Goal: Information Seeking & Learning: Learn about a topic

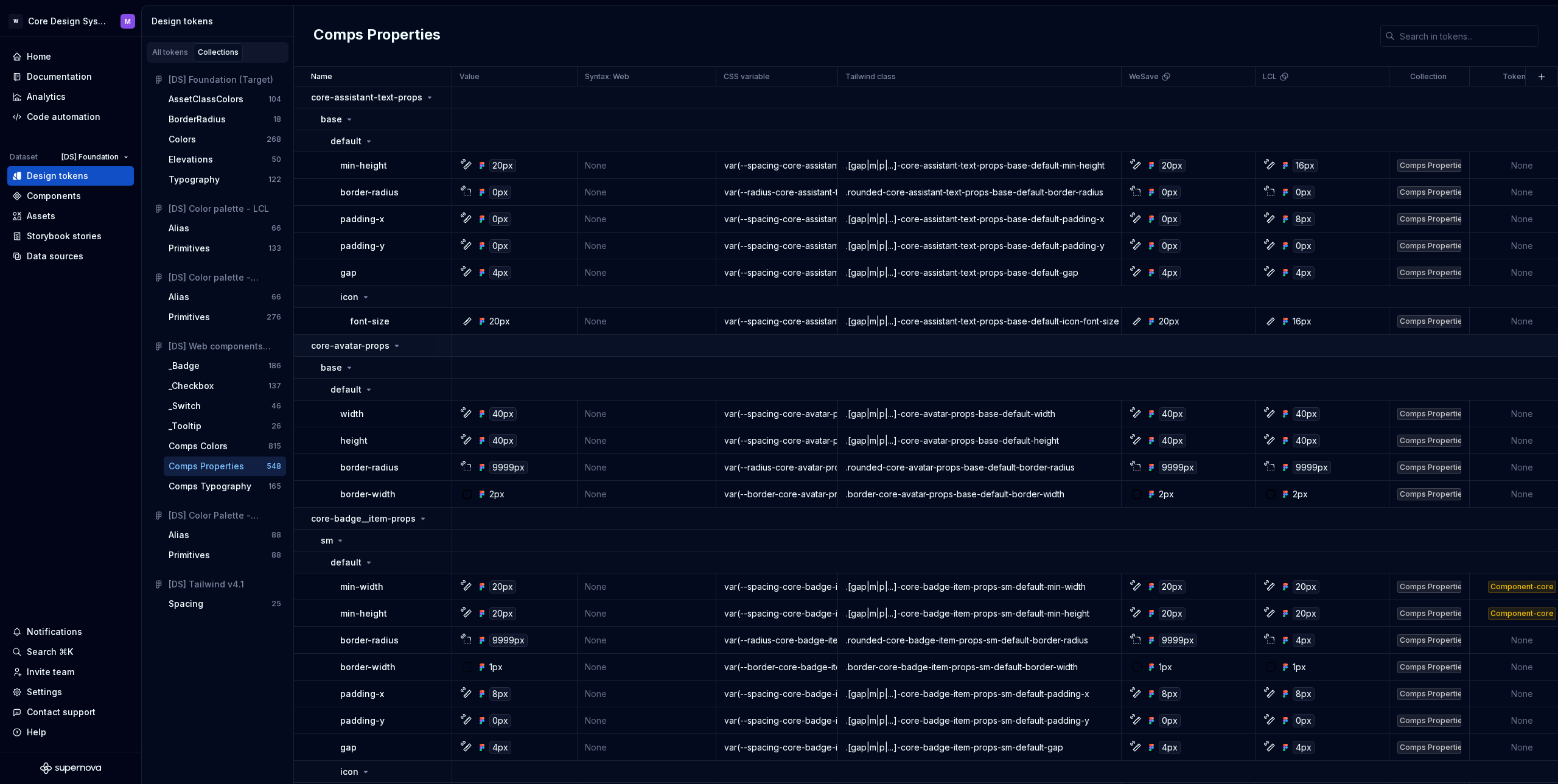
click at [365, 346] on p "core-avatar-props" at bounding box center [350, 345] width 79 height 12
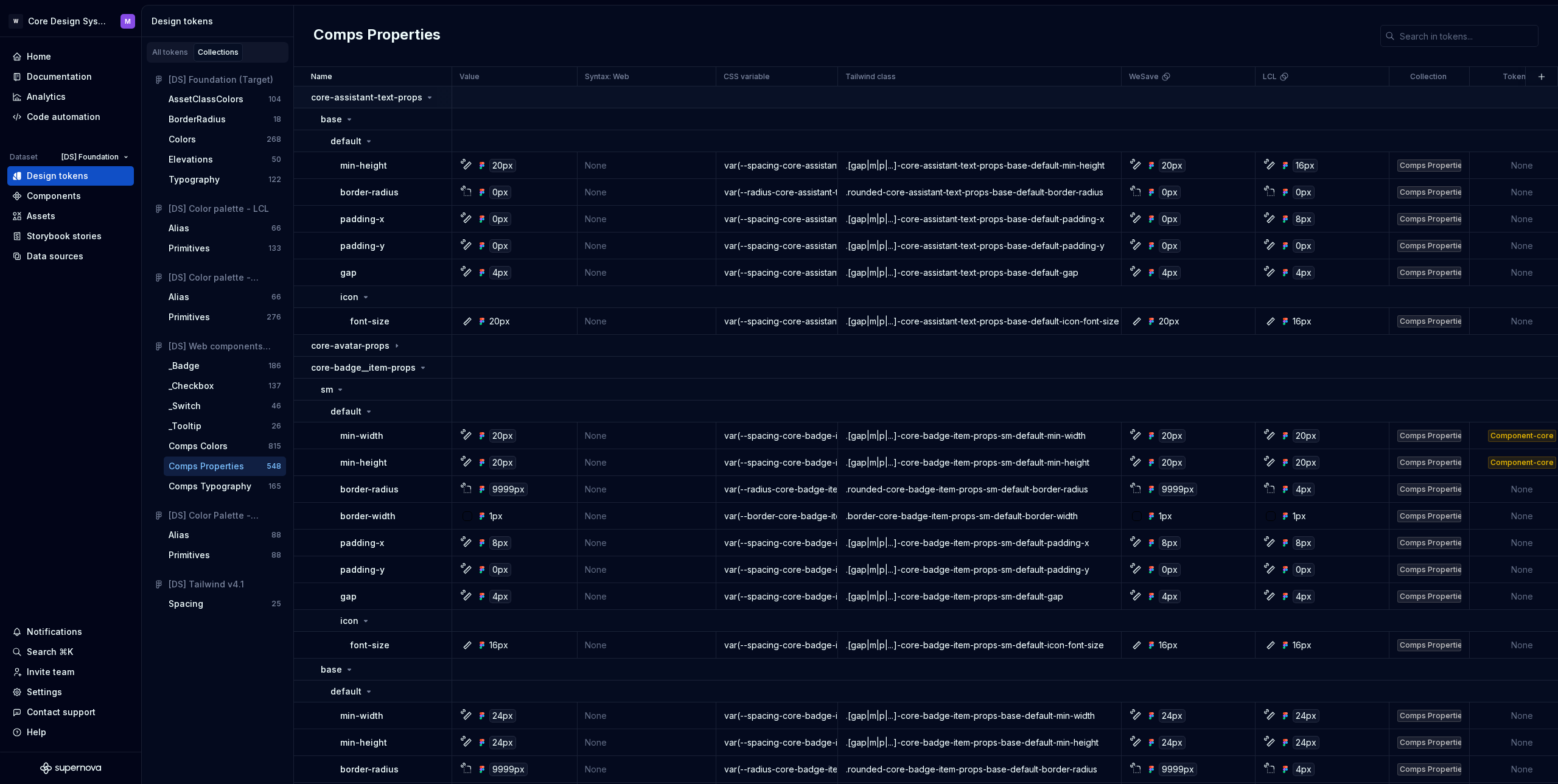
click at [407, 91] on td "core-assistant-text-props" at bounding box center [373, 97] width 158 height 22
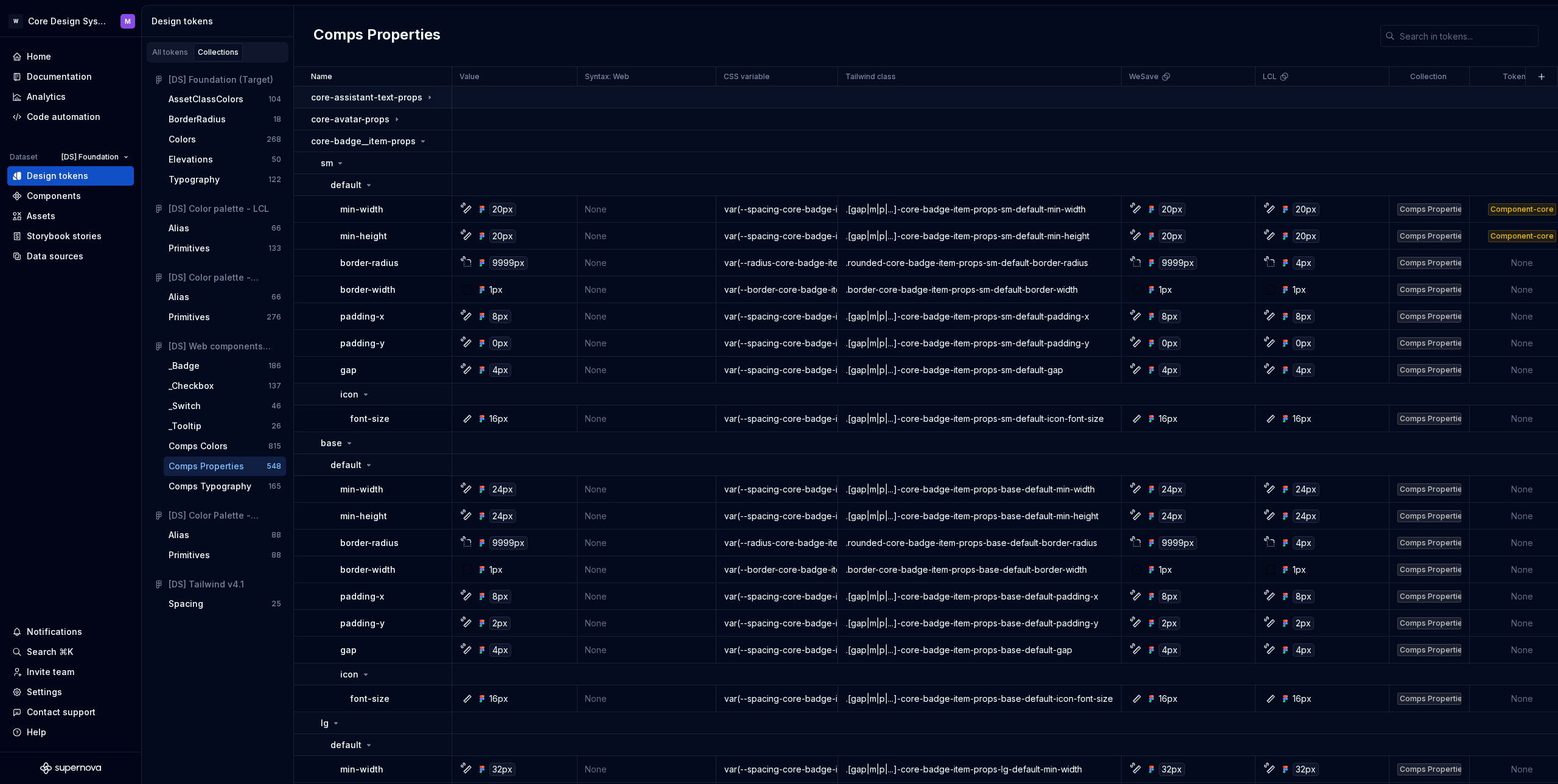
click at [405, 103] on p "core-assistant-text-props" at bounding box center [366, 97] width 111 height 12
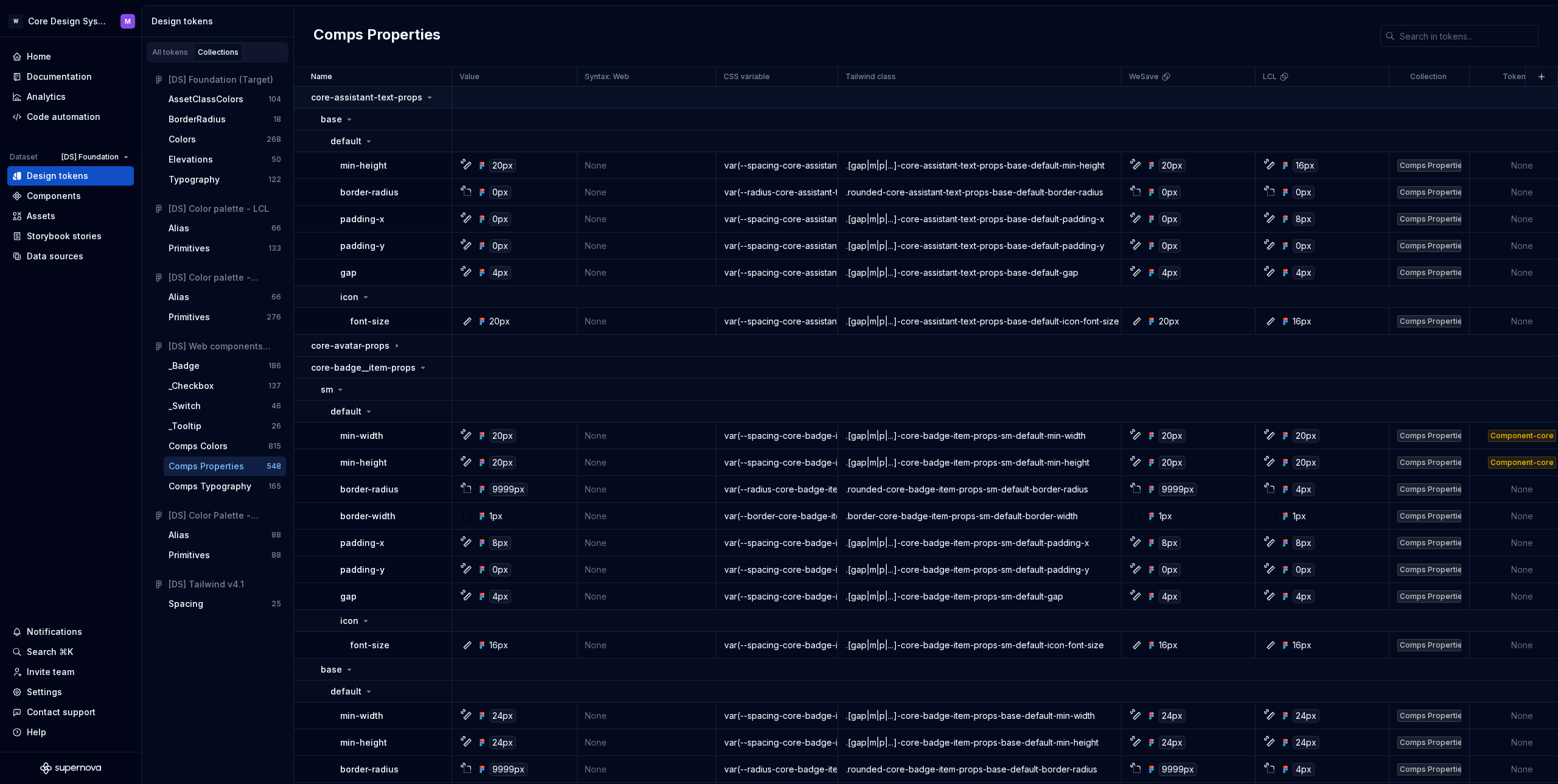
click at [425, 95] on icon at bounding box center [430, 97] width 10 height 10
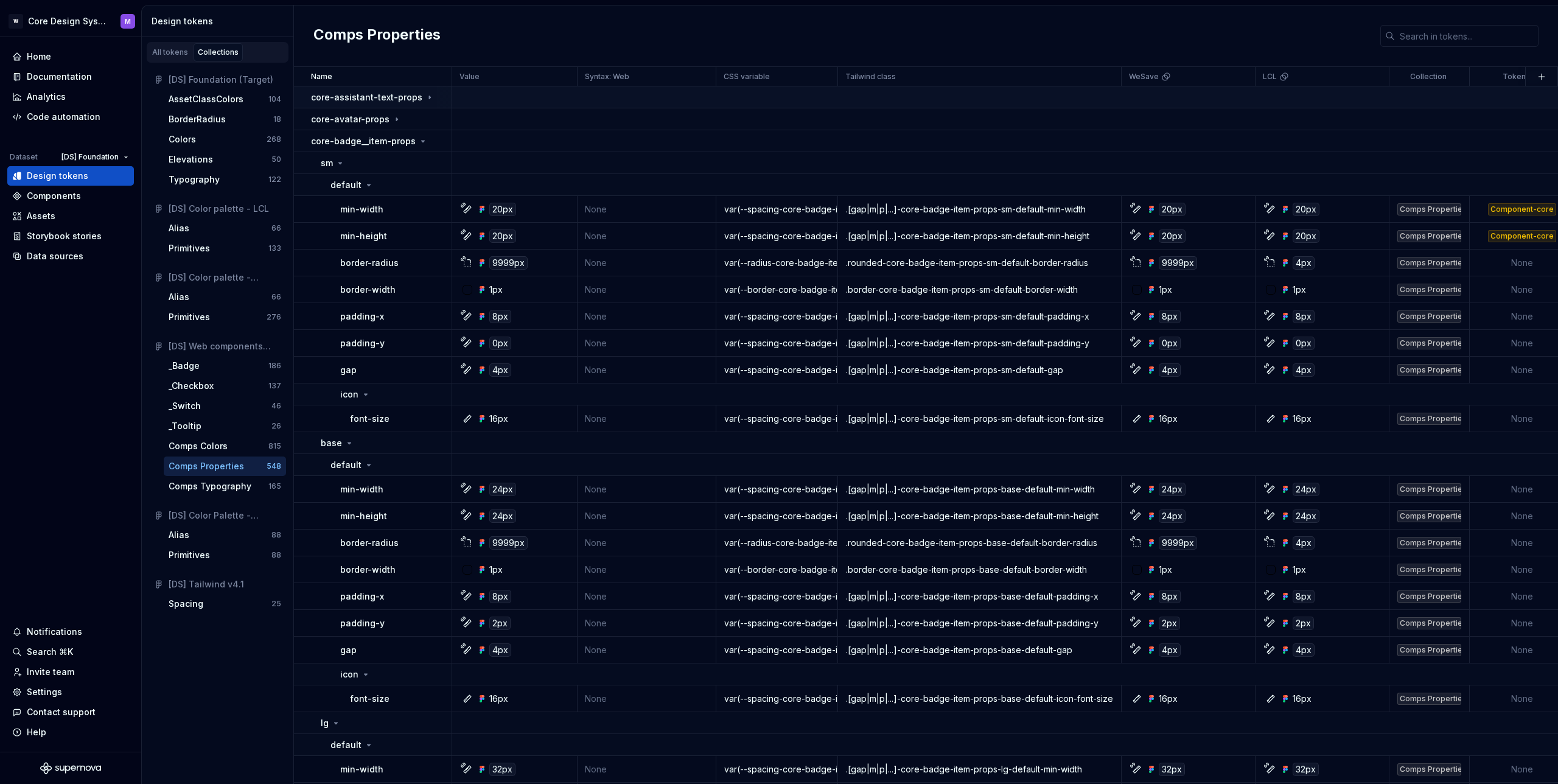
click at [425, 95] on icon at bounding box center [430, 97] width 10 height 10
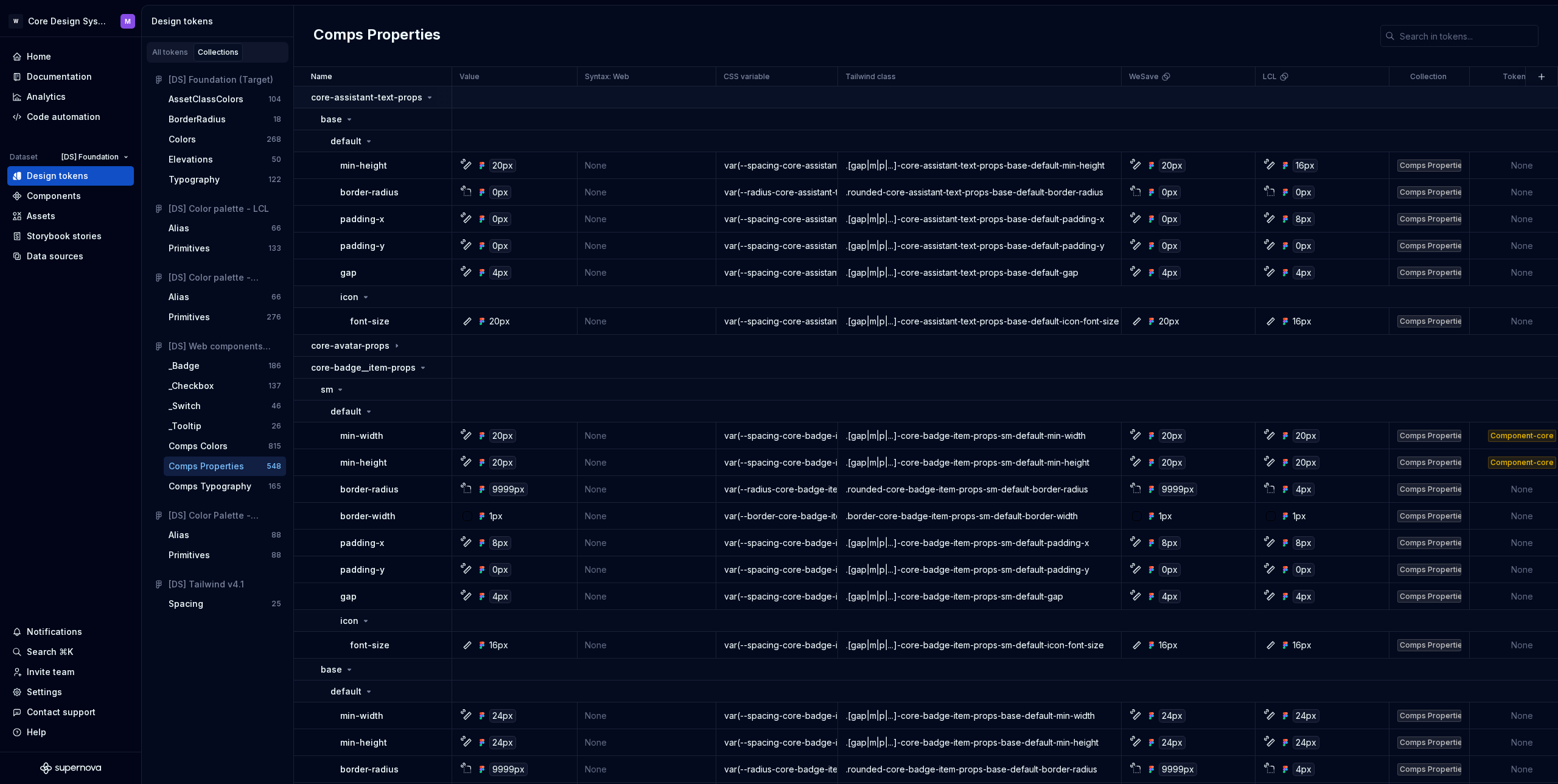
click at [425, 100] on icon at bounding box center [430, 97] width 10 height 10
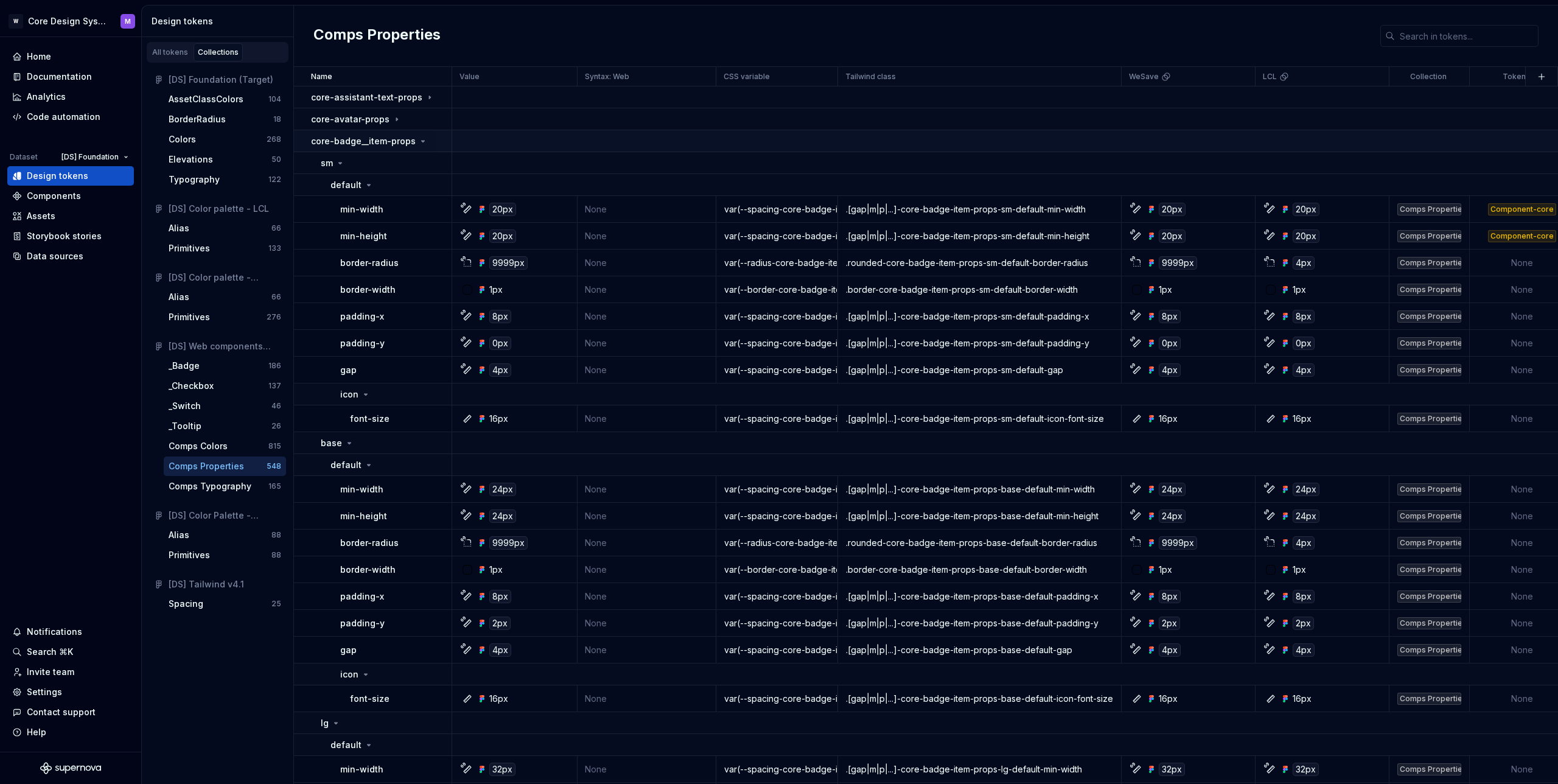
click at [421, 144] on icon at bounding box center [423, 141] width 10 height 10
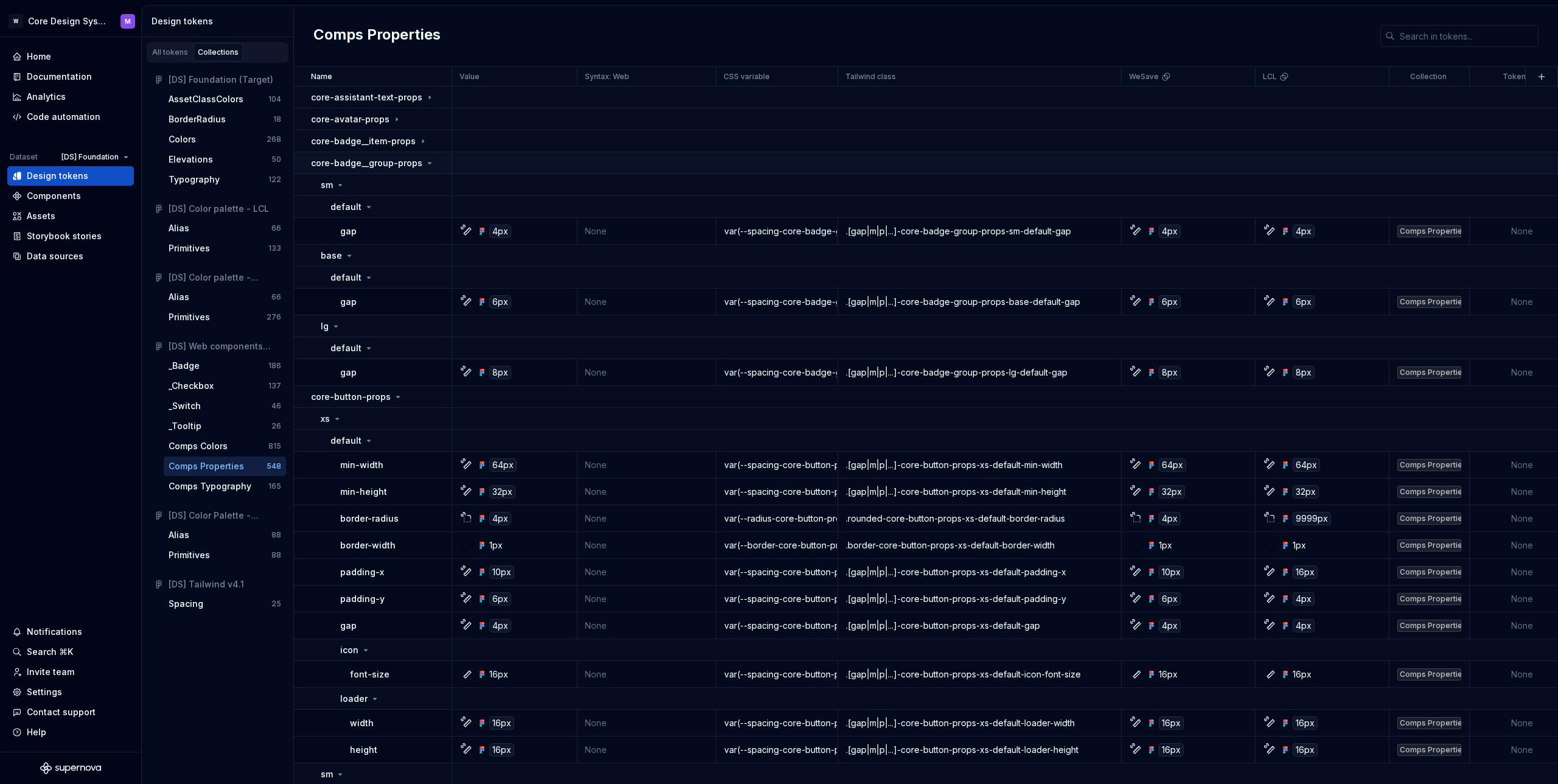
click at [407, 166] on p "core-badge__group-props" at bounding box center [366, 163] width 111 height 12
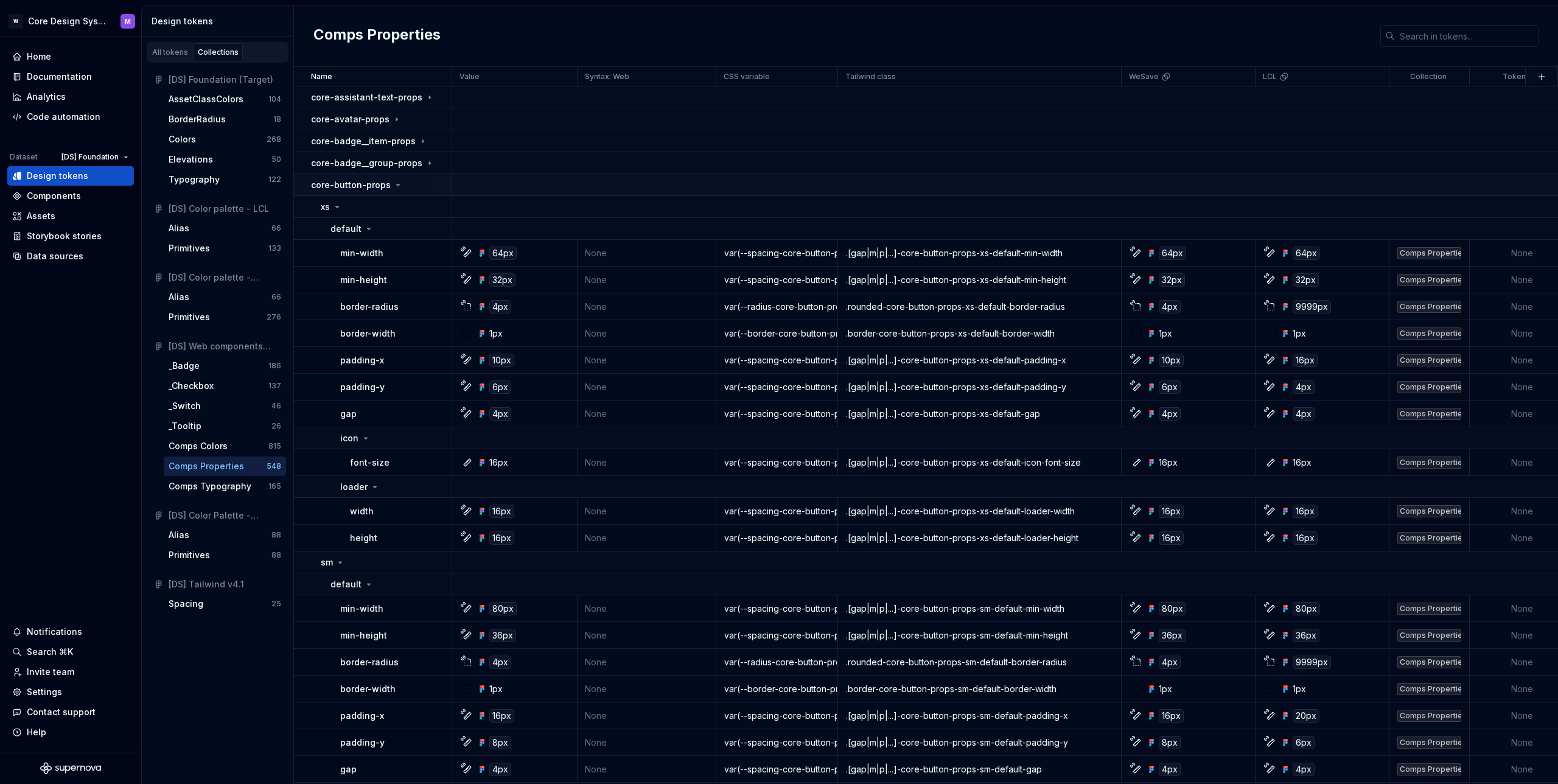
click at [387, 190] on div "core-button-props" at bounding box center [357, 185] width 92 height 12
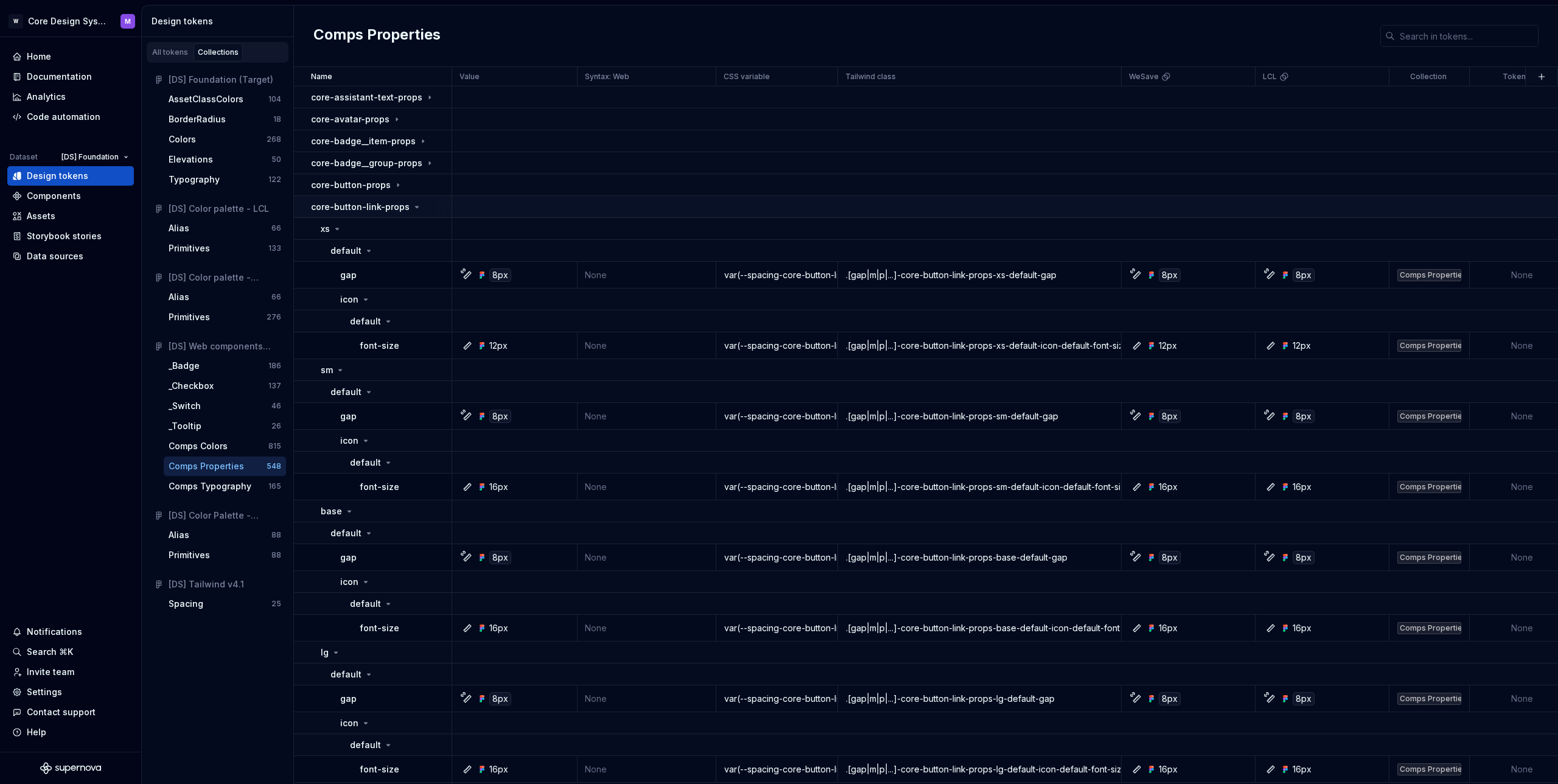
drag, startPoint x: 394, startPoint y: 207, endPoint x: 402, endPoint y: 215, distance: 11.3
click at [394, 207] on p "core-button-link-props" at bounding box center [360, 206] width 99 height 12
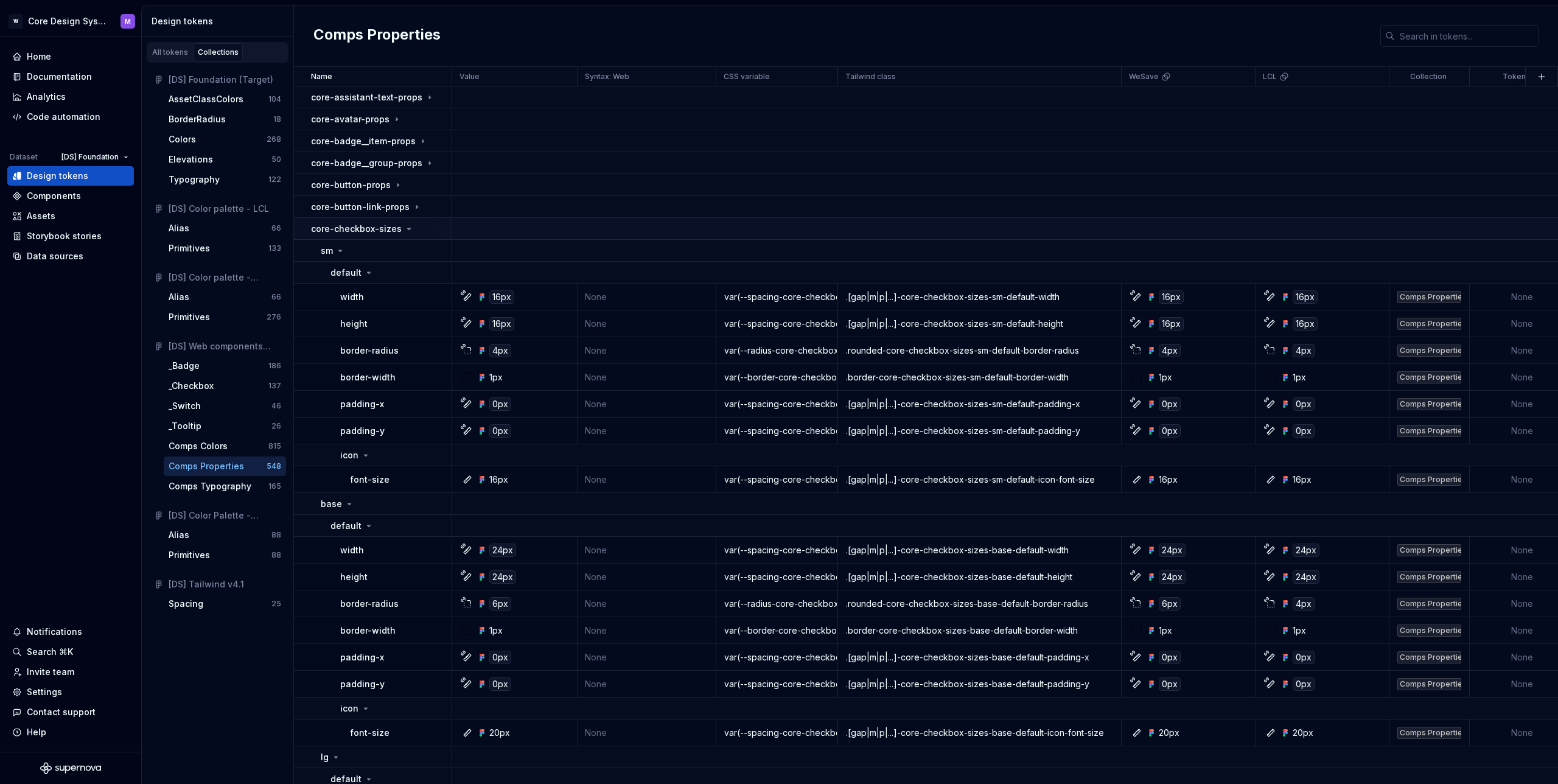
click at [399, 226] on div "core-checkbox-sizes" at bounding box center [361, 228] width 103 height 12
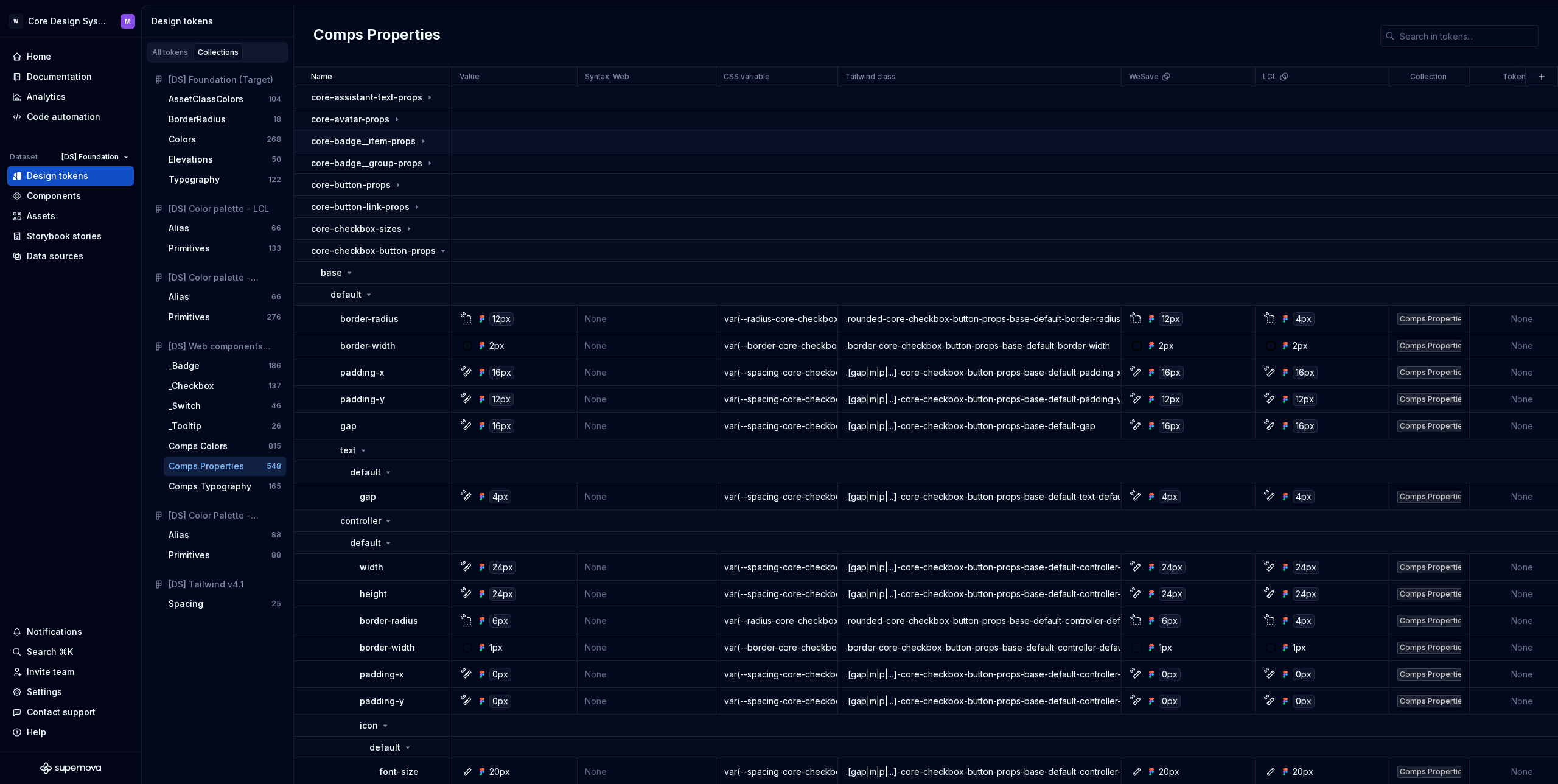
click at [409, 141] on p "core-badge__item-props" at bounding box center [362, 141] width 105 height 12
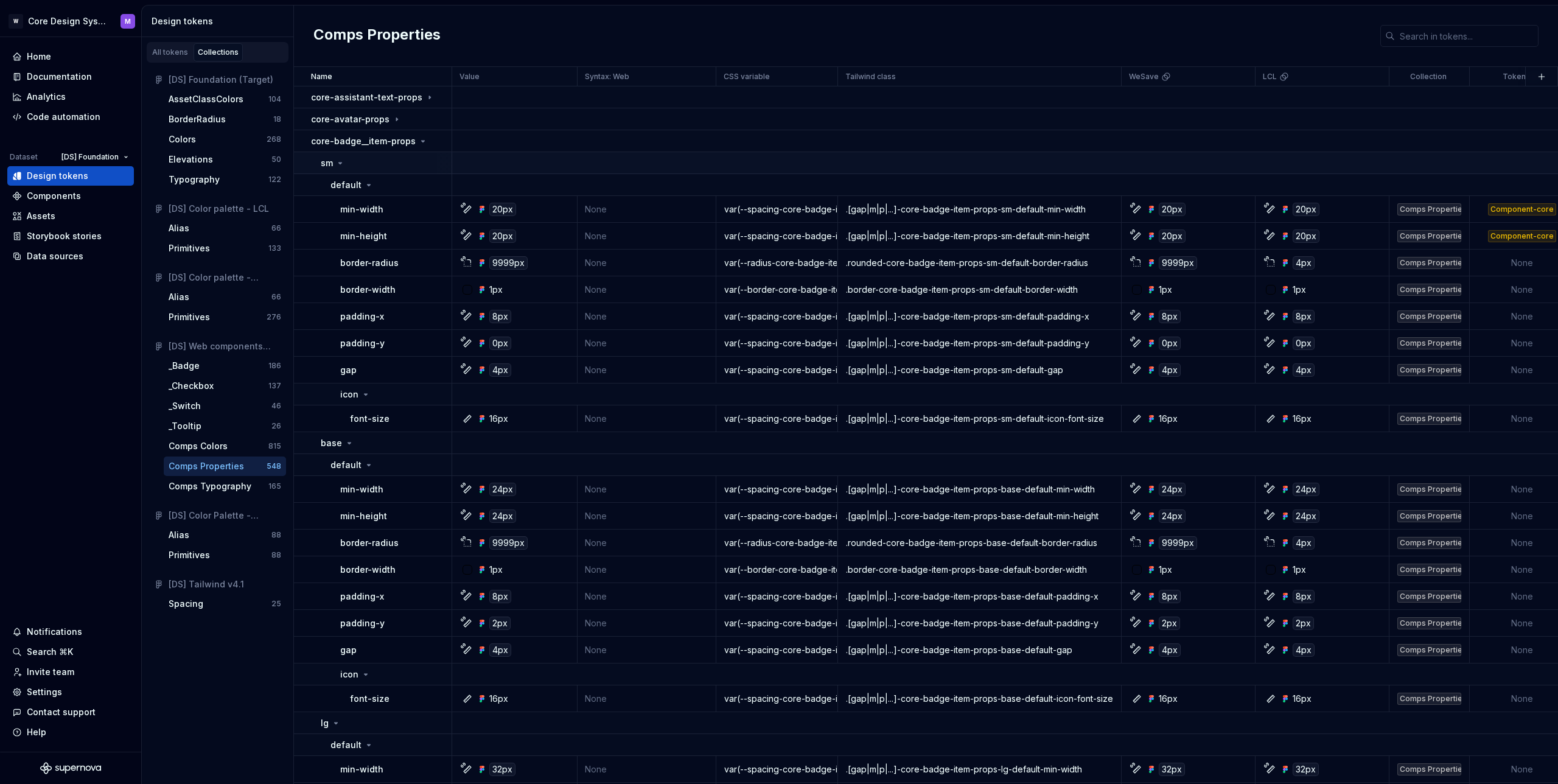
click at [359, 162] on div "sm" at bounding box center [386, 163] width 130 height 12
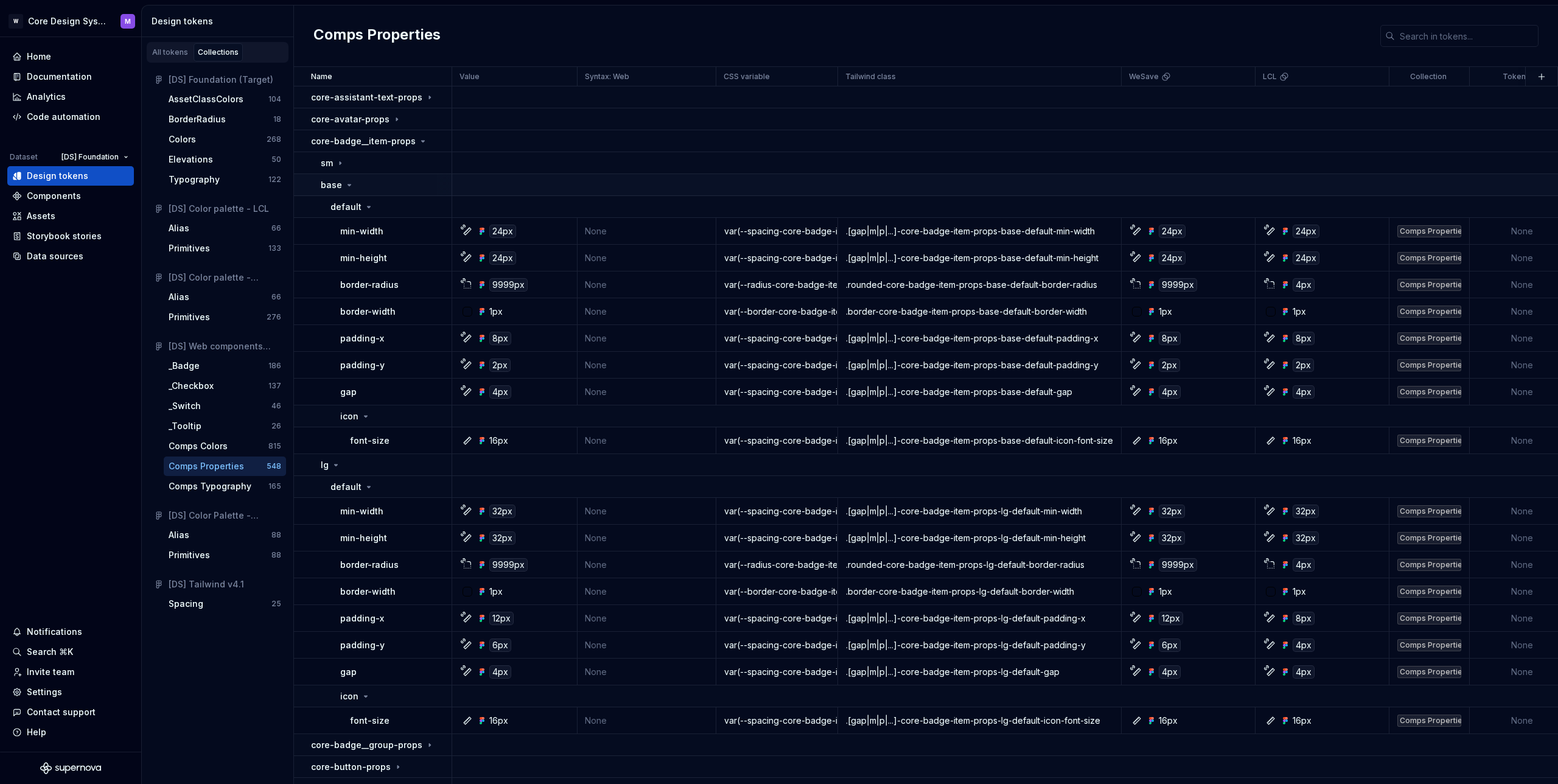
click at [362, 191] on td "base" at bounding box center [373, 185] width 158 height 22
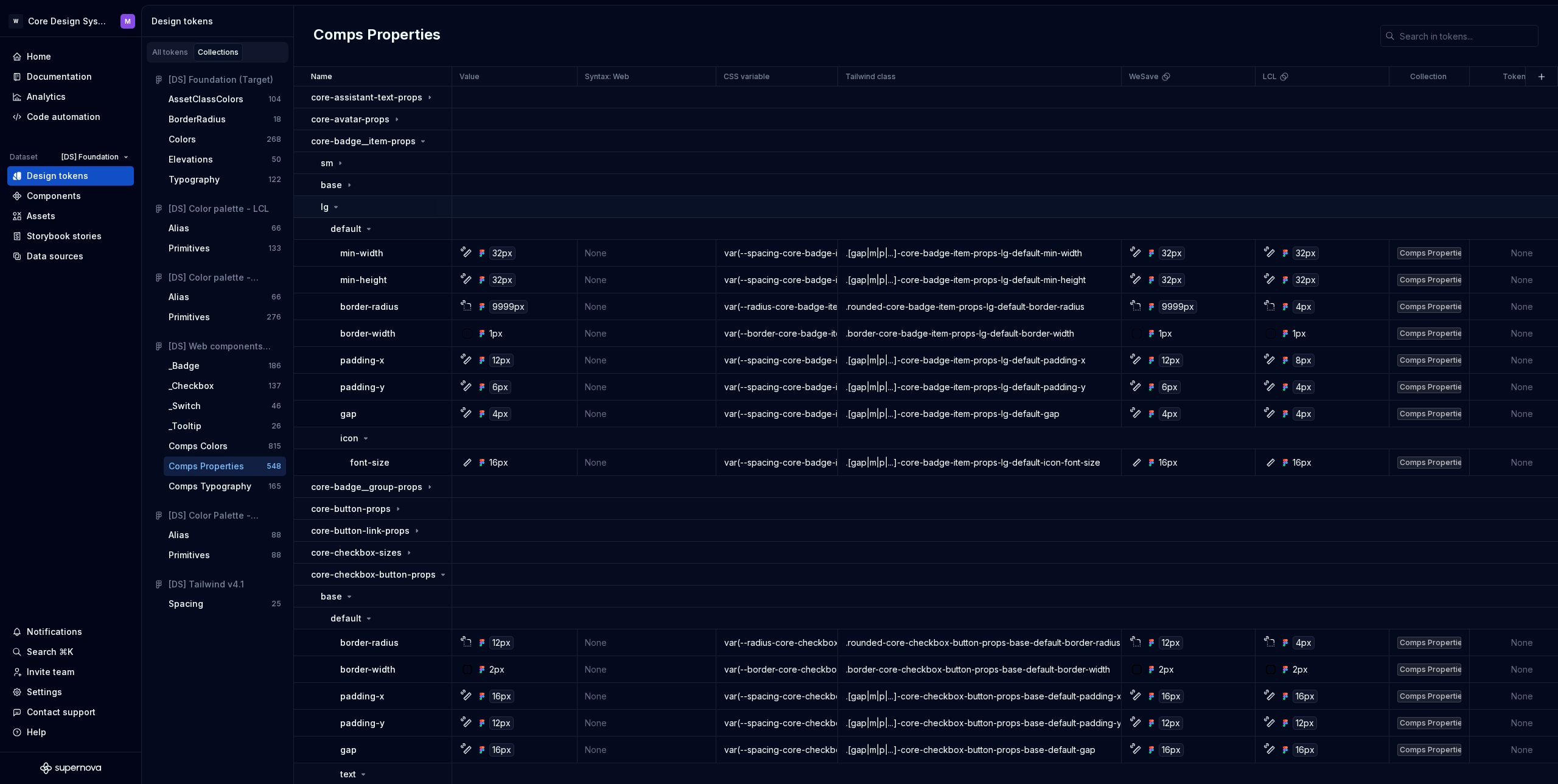
click at [379, 211] on div "lg" at bounding box center [386, 206] width 130 height 12
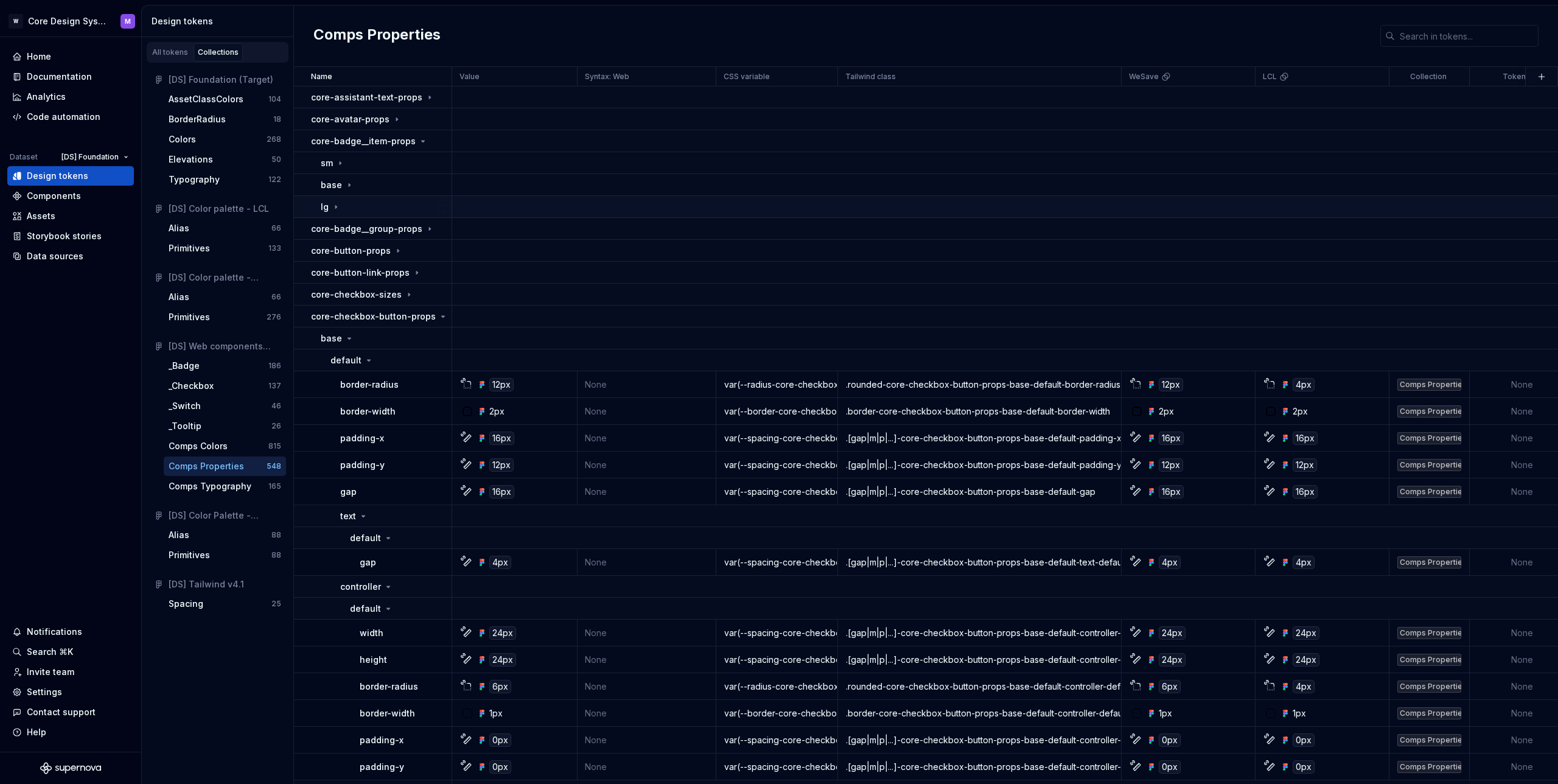
click at [378, 207] on div "lg" at bounding box center [386, 206] width 130 height 12
